Goal: Information Seeking & Learning: Check status

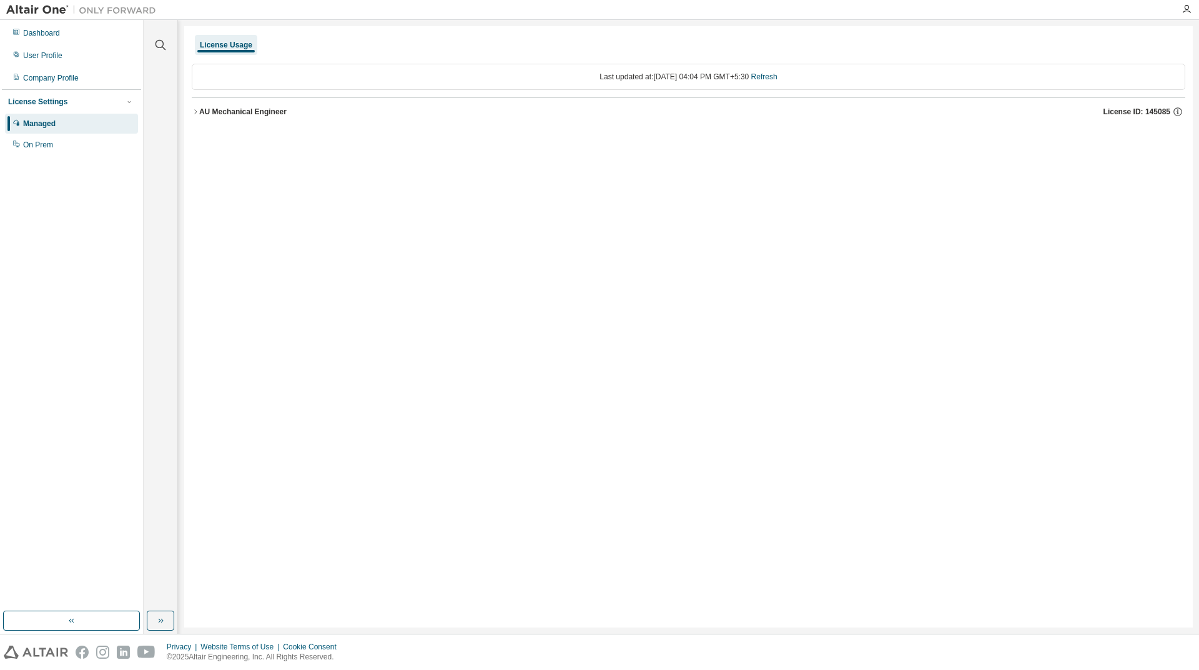
click at [194, 113] on icon "button" at bounding box center [195, 111] width 7 height 7
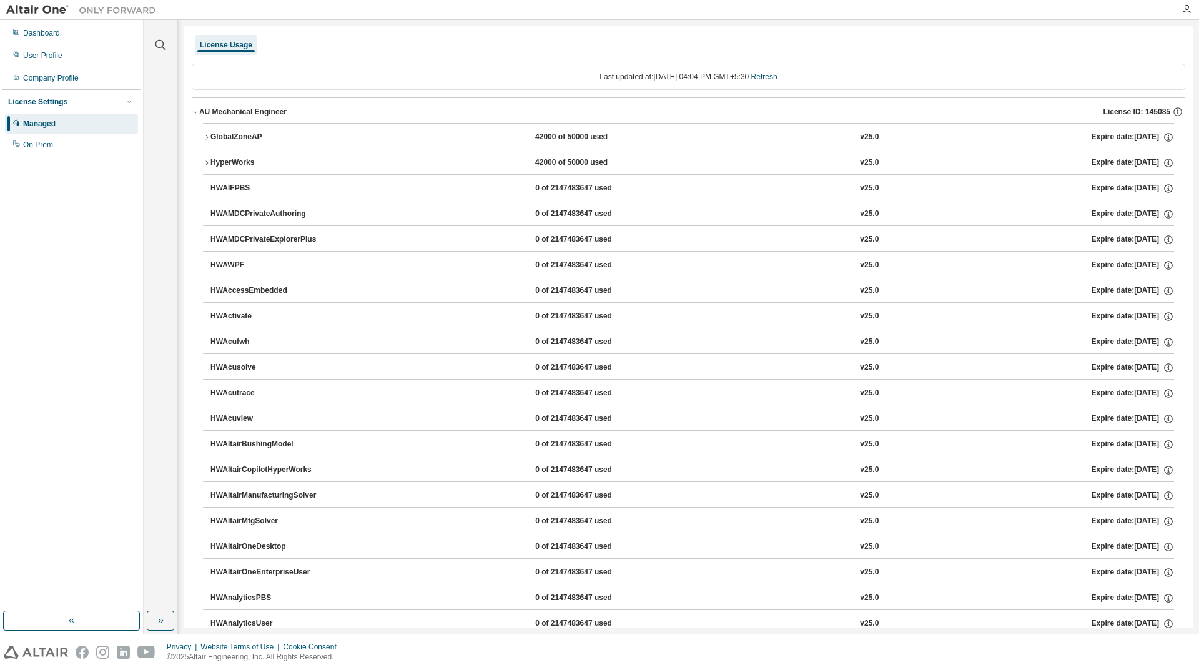
click at [206, 140] on icon "button" at bounding box center [206, 137] width 7 height 7
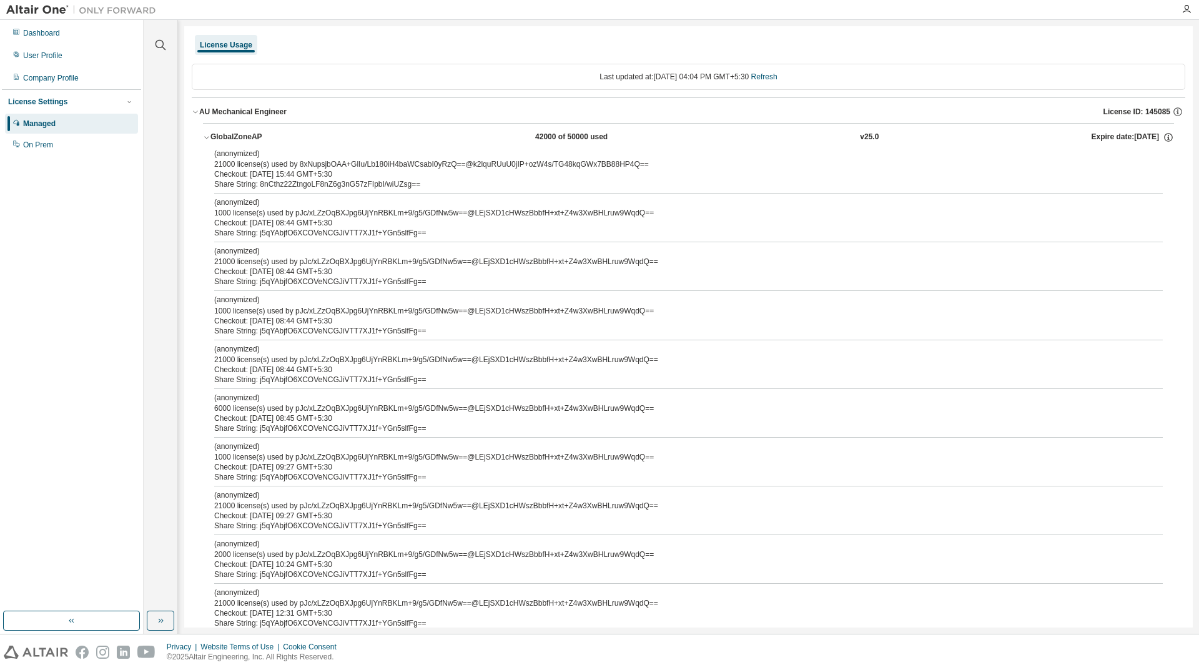
click at [206, 139] on icon "button" at bounding box center [206, 137] width 7 height 7
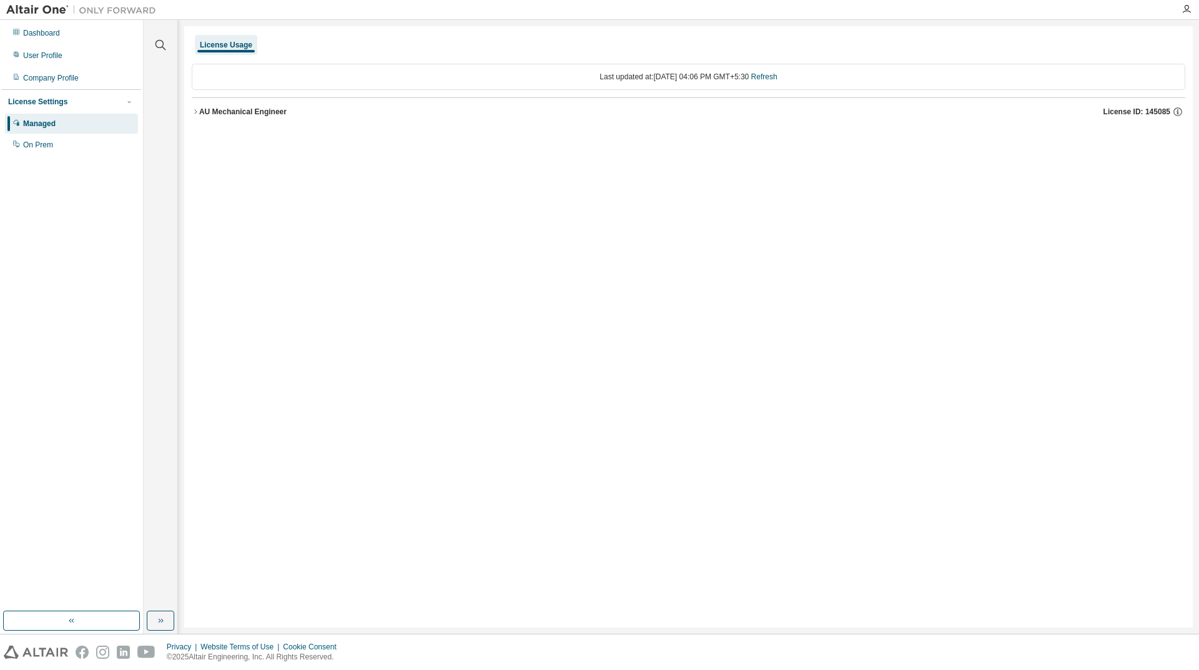
click at [194, 112] on icon "button" at bounding box center [195, 111] width 7 height 7
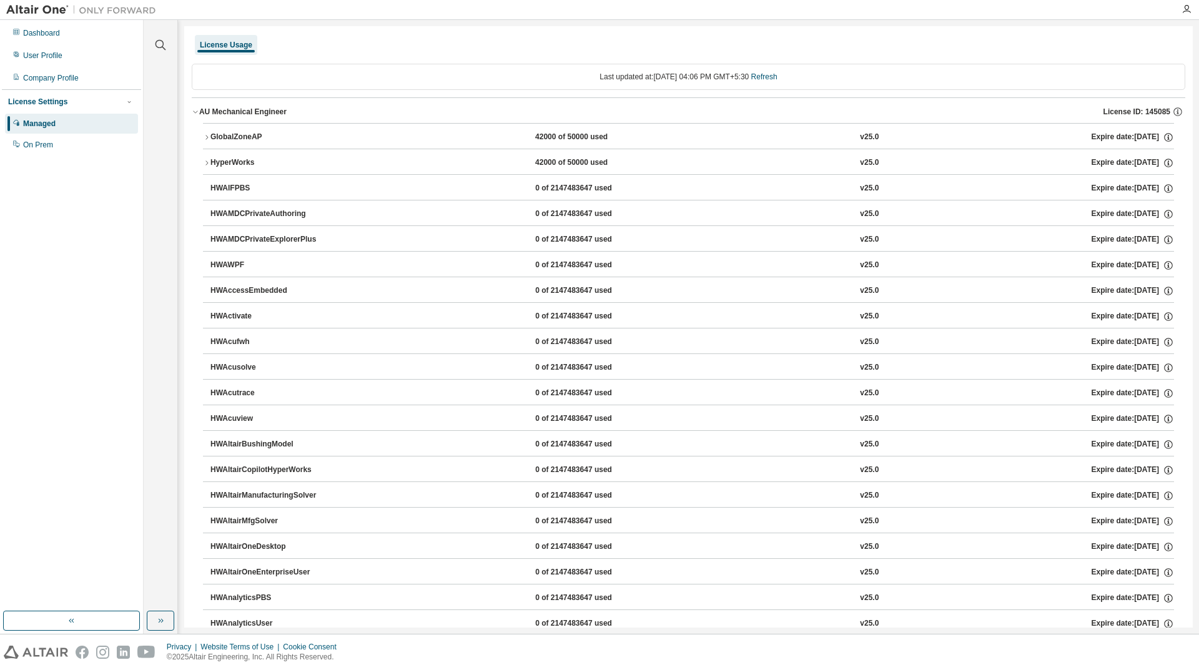
click at [428, 108] on div "AU Mechanical Engineer License ID: 145085" at bounding box center [692, 111] width 986 height 11
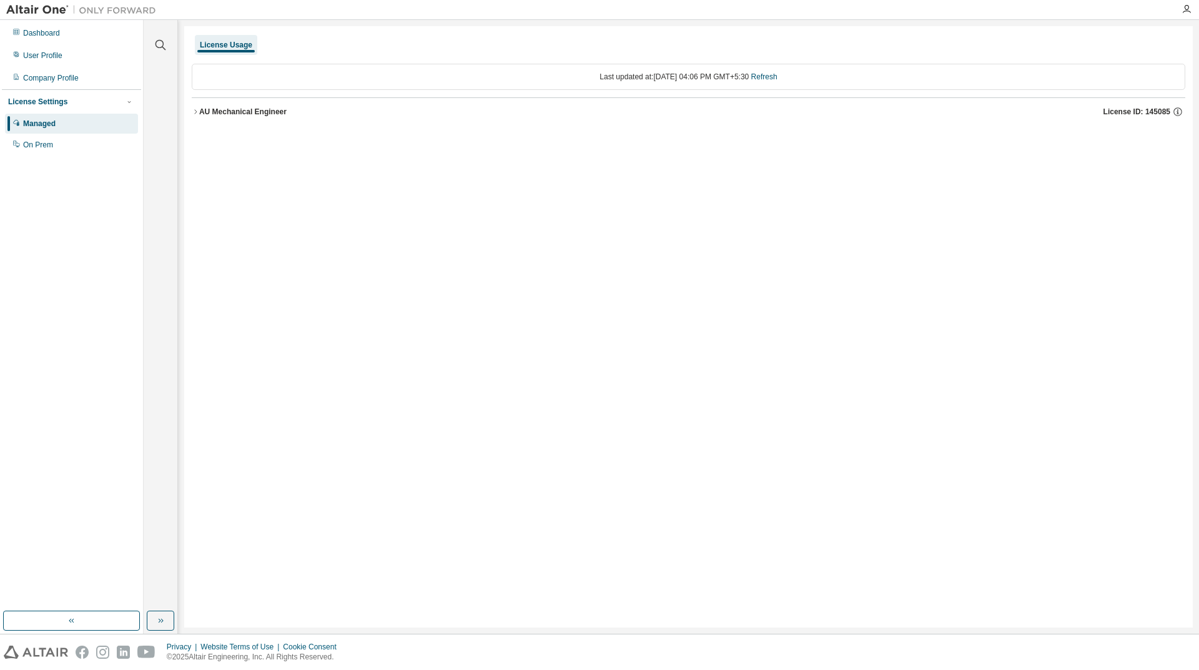
click at [198, 111] on icon "button" at bounding box center [195, 111] width 7 height 7
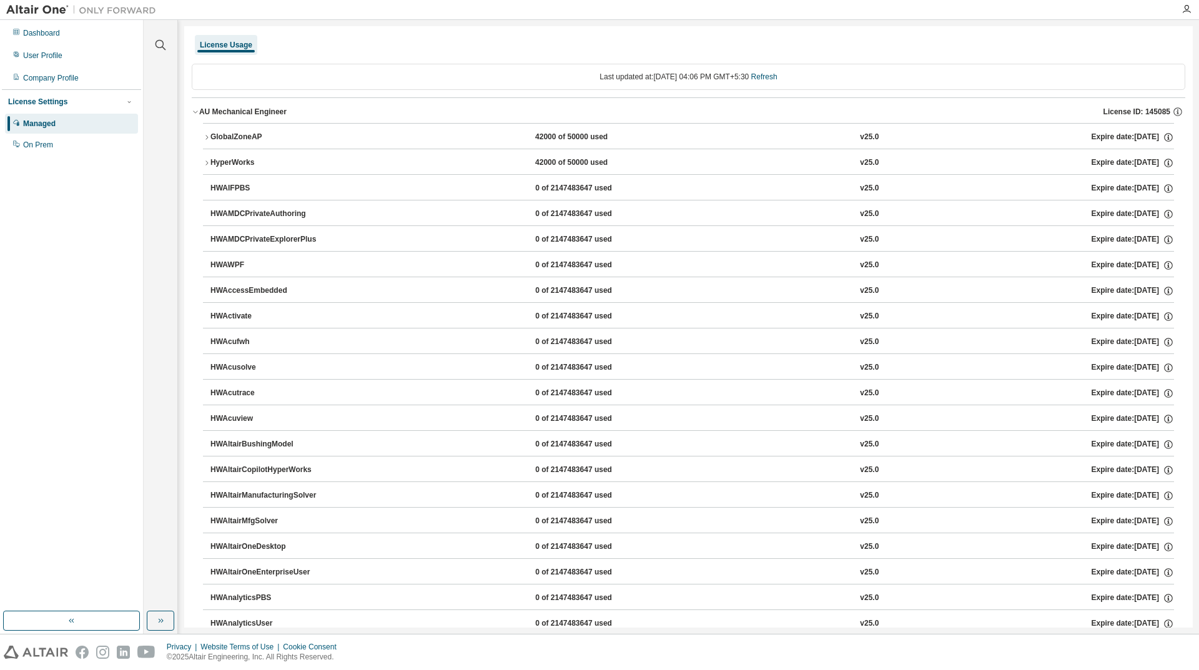
click at [467, 138] on div "GlobalZoneAP 42000 of 50000 used v25.0 Expire date: [DATE]" at bounding box center [692, 137] width 964 height 11
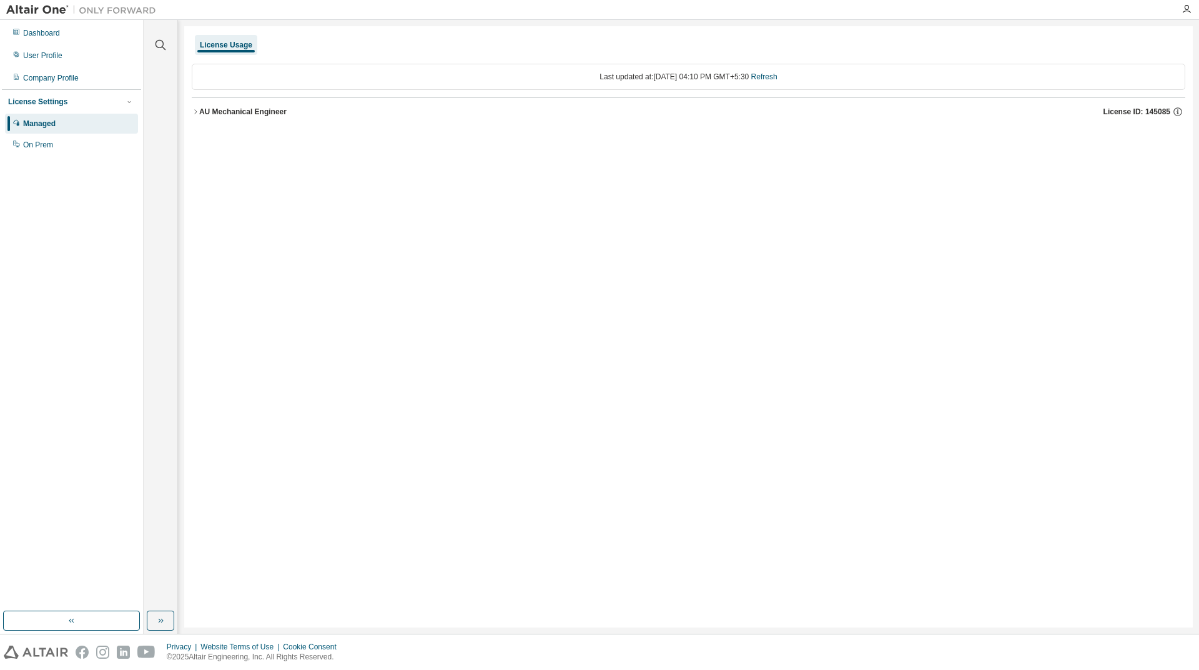
click at [194, 108] on icon "button" at bounding box center [195, 111] width 7 height 7
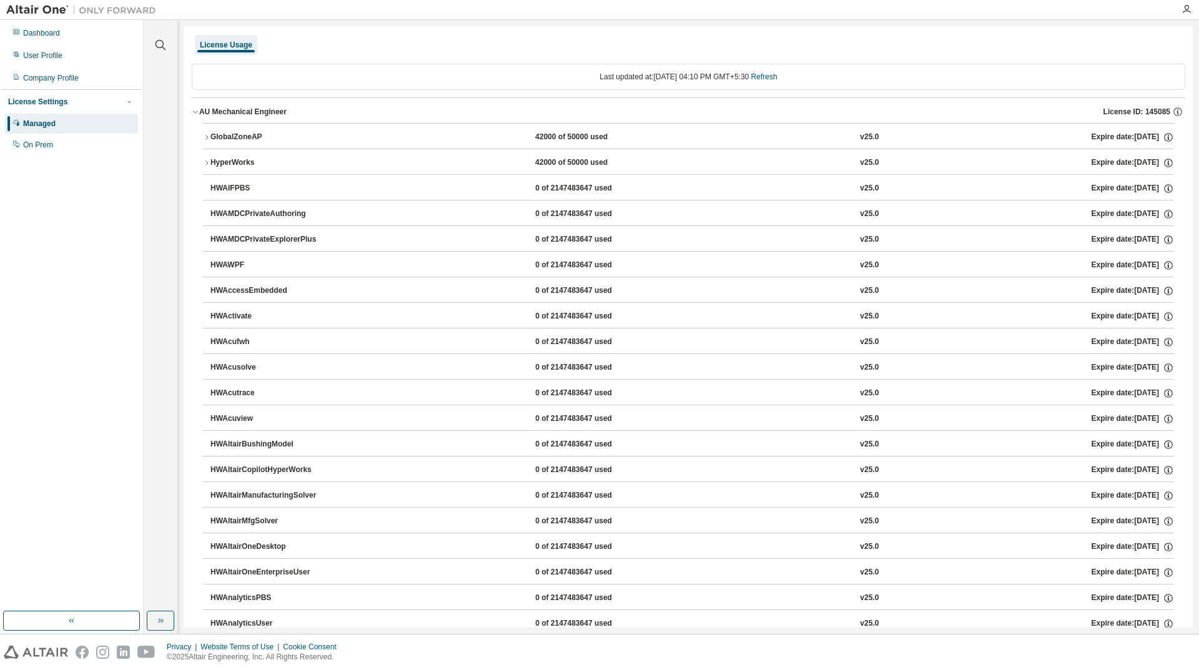
click at [206, 137] on icon "button" at bounding box center [206, 137] width 7 height 7
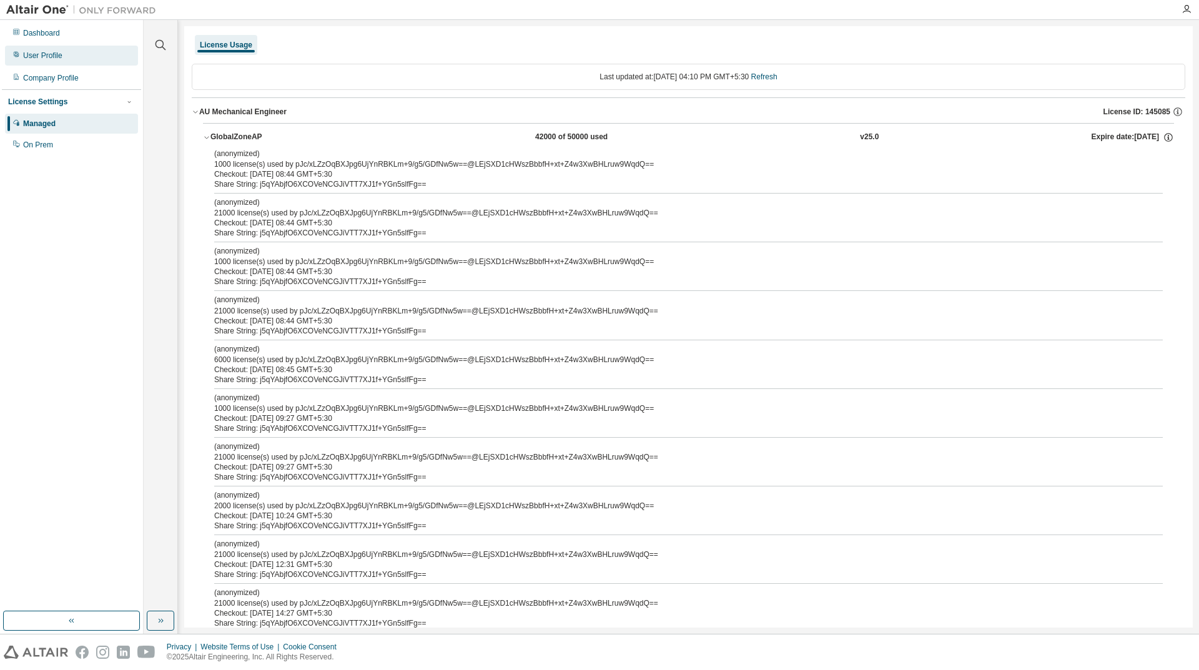
click at [46, 56] on div "User Profile" at bounding box center [42, 56] width 39 height 10
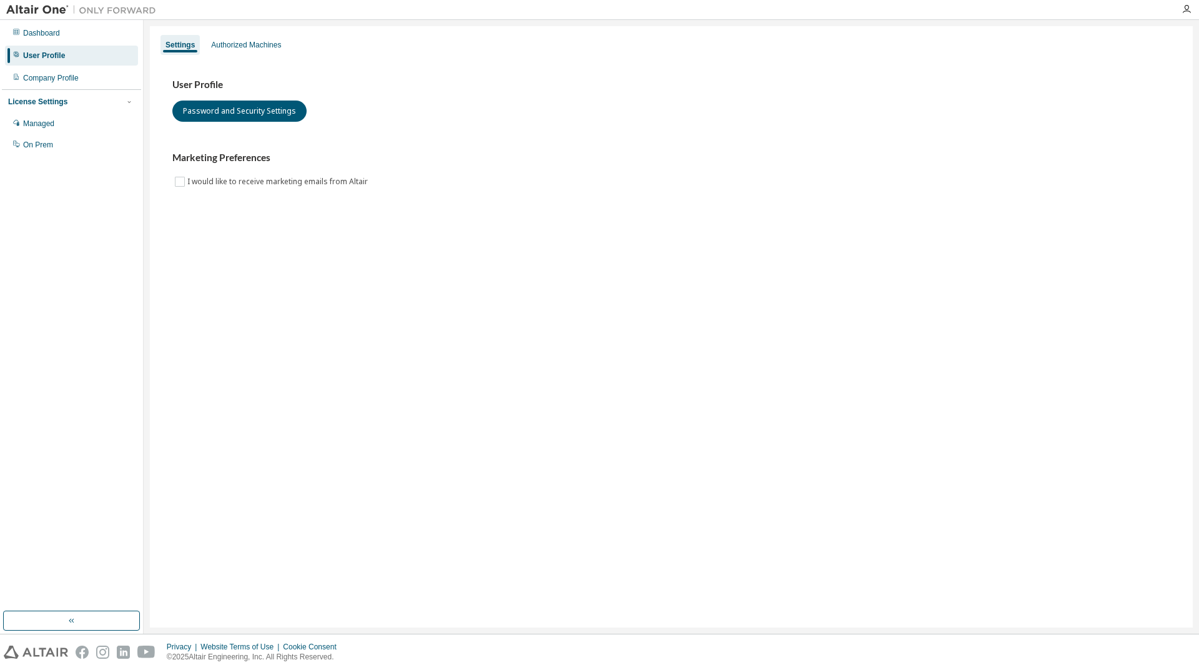
drag, startPoint x: 308, startPoint y: 267, endPoint x: 117, endPoint y: 193, distance: 204.5
click at [308, 267] on div "Settings Authorized Machines User Profile Password and Security Settings Market…" at bounding box center [671, 326] width 1043 height 601
click at [47, 125] on div "Managed" at bounding box center [38, 124] width 31 height 10
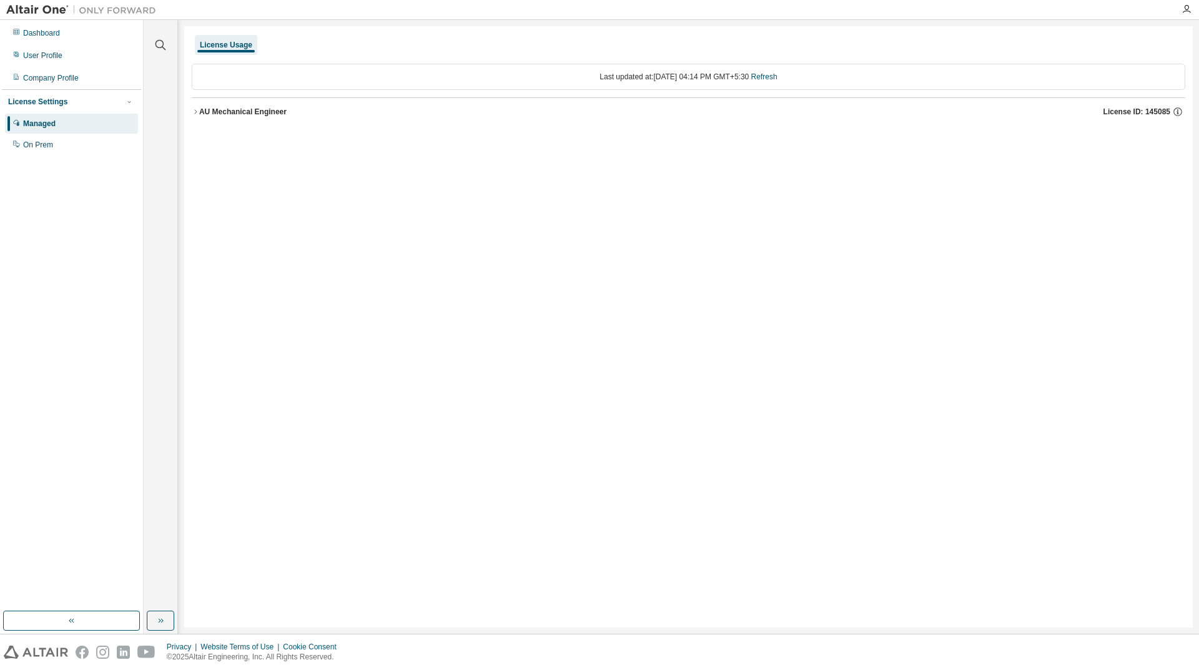
click at [195, 107] on button "AU Mechanical Engineer License ID: 145085" at bounding box center [689, 111] width 994 height 27
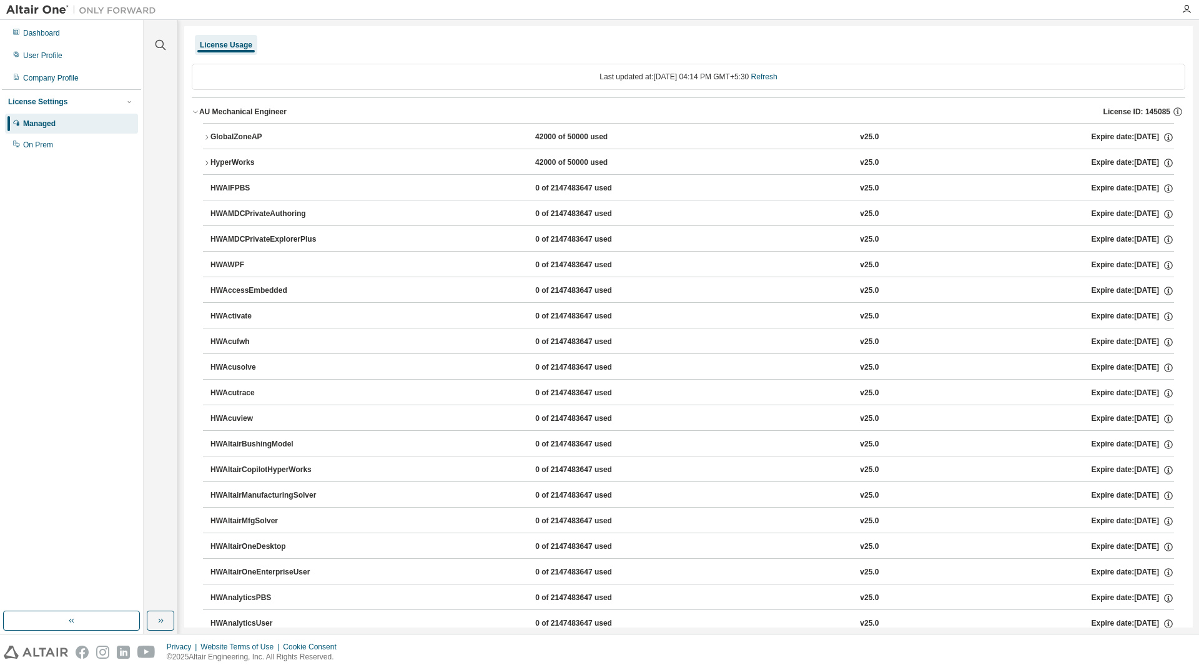
click at [556, 46] on div "License Usage" at bounding box center [689, 45] width 994 height 22
